Goal: Information Seeking & Learning: Find specific fact

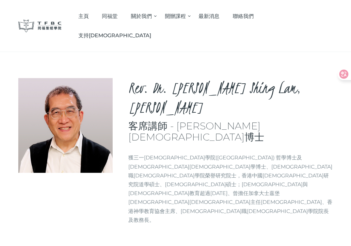
click at [209, 121] on h3 "客席講師 - [PERSON_NAME][DEMOGRAPHIC_DATA]博士" at bounding box center [230, 132] width 205 height 22
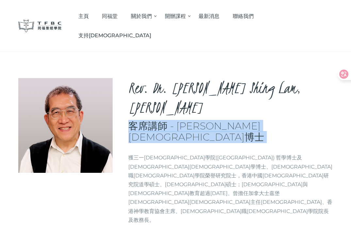
click at [209, 121] on h3 "客席講師 - [PERSON_NAME][DEMOGRAPHIC_DATA]博士" at bounding box center [230, 132] width 205 height 22
click at [195, 121] on h3 "客席講師 - [PERSON_NAME][DEMOGRAPHIC_DATA]博士" at bounding box center [230, 132] width 205 height 22
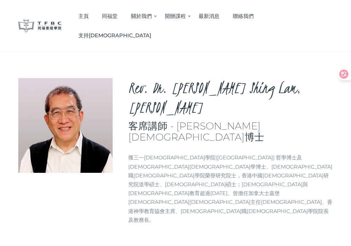
click at [182, 153] on p "獲三一[DEMOGRAPHIC_DATA]學院([GEOGRAPHIC_DATA]) 哲學博士及[DEMOGRAPHIC_DATA][DEMOGRAPHIC_…" at bounding box center [230, 188] width 205 height 71
click at [173, 153] on p "獲三一[DEMOGRAPHIC_DATA]學院([GEOGRAPHIC_DATA]) 哲學博士及[DEMOGRAPHIC_DATA][DEMOGRAPHIC_…" at bounding box center [230, 188] width 205 height 71
click at [267, 153] on p "獲三一[DEMOGRAPHIC_DATA]學院([GEOGRAPHIC_DATA]) 哲學博士及[DEMOGRAPHIC_DATA][DEMOGRAPHIC_…" at bounding box center [230, 188] width 205 height 71
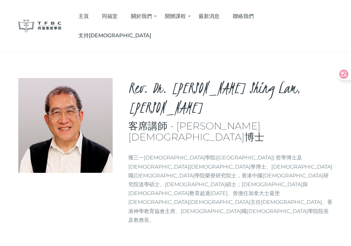
click at [249, 153] on p "獲三一[DEMOGRAPHIC_DATA]學院([GEOGRAPHIC_DATA]) 哲學博士及[DEMOGRAPHIC_DATA][DEMOGRAPHIC_…" at bounding box center [230, 188] width 205 height 71
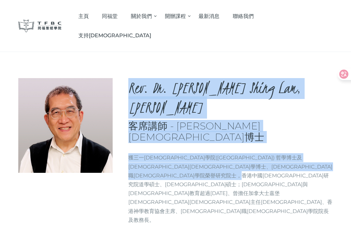
drag, startPoint x: 130, startPoint y: 73, endPoint x: 165, endPoint y: 140, distance: 75.8
click at [165, 140] on div "Rev. Dr. [PERSON_NAME], [PERSON_NAME] 客席講師 - [PERSON_NAME][DEMOGRAPHIC_DATA]博士 …" at bounding box center [230, 154] width 205 height 152
copy div "Rev. Dr. [PERSON_NAME], [PERSON_NAME] 客席講師 - [PERSON_NAME][DEMOGRAPHIC_DATA]博士 …"
drag, startPoint x: 131, startPoint y: 73, endPoint x: 158, endPoint y: 146, distance: 78.3
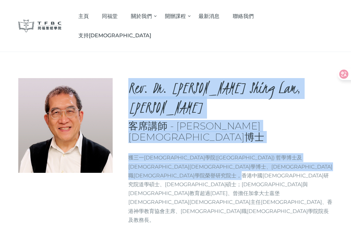
click at [158, 146] on div "Rev. Dr. [PERSON_NAME], [PERSON_NAME] 客席講師 - [PERSON_NAME][DEMOGRAPHIC_DATA]博士 …" at bounding box center [175, 154] width 315 height 152
copy div "Rev. Dr. [PERSON_NAME], [PERSON_NAME] 客席講師 - [PERSON_NAME][DEMOGRAPHIC_DATA]博士 …"
